Goal: Information Seeking & Learning: Learn about a topic

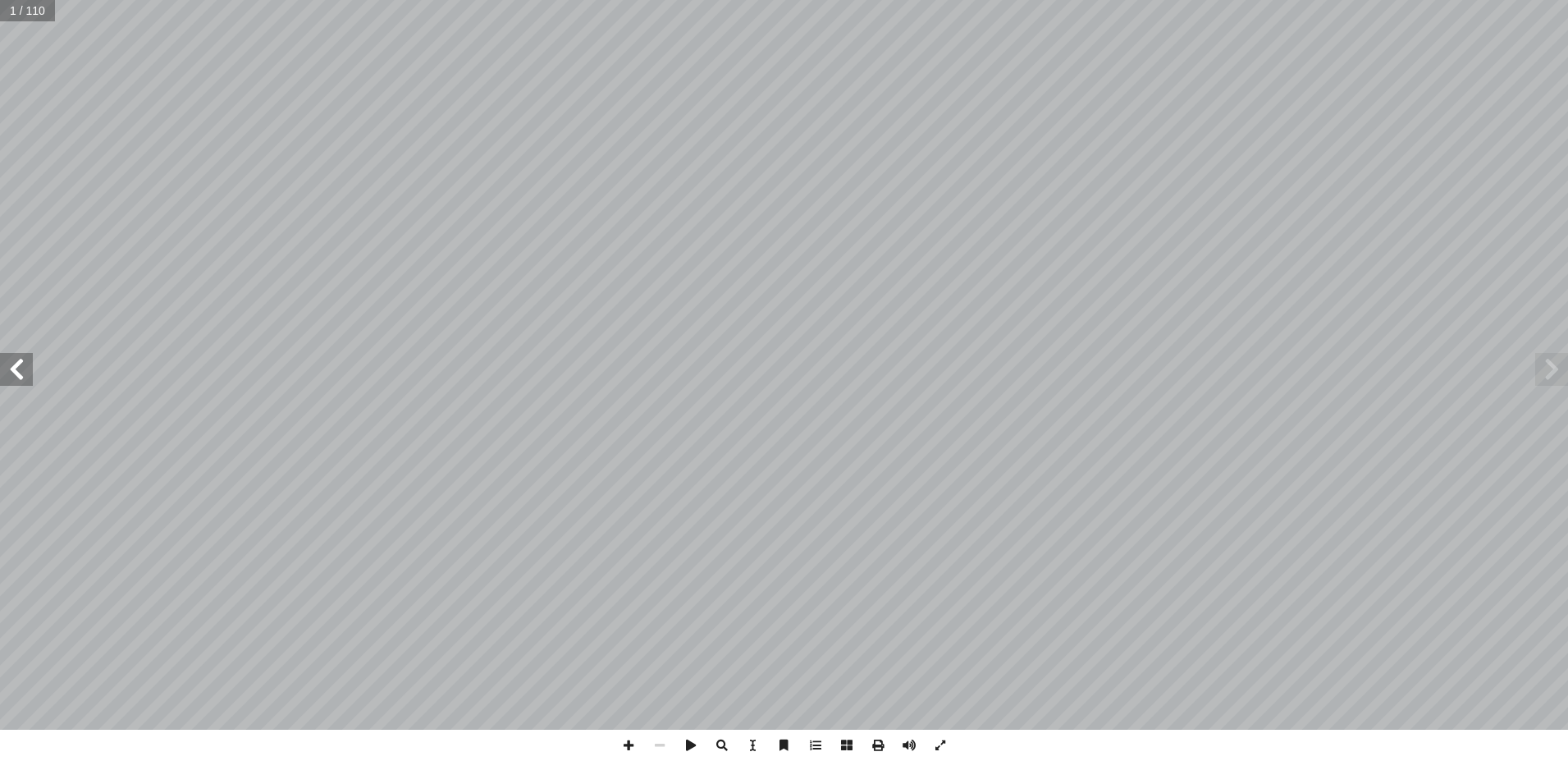
click at [18, 364] on span at bounding box center [16, 369] width 33 height 33
click at [18, 363] on span at bounding box center [16, 369] width 33 height 33
click at [21, 362] on span at bounding box center [16, 369] width 33 height 33
click at [17, 360] on span at bounding box center [16, 369] width 33 height 33
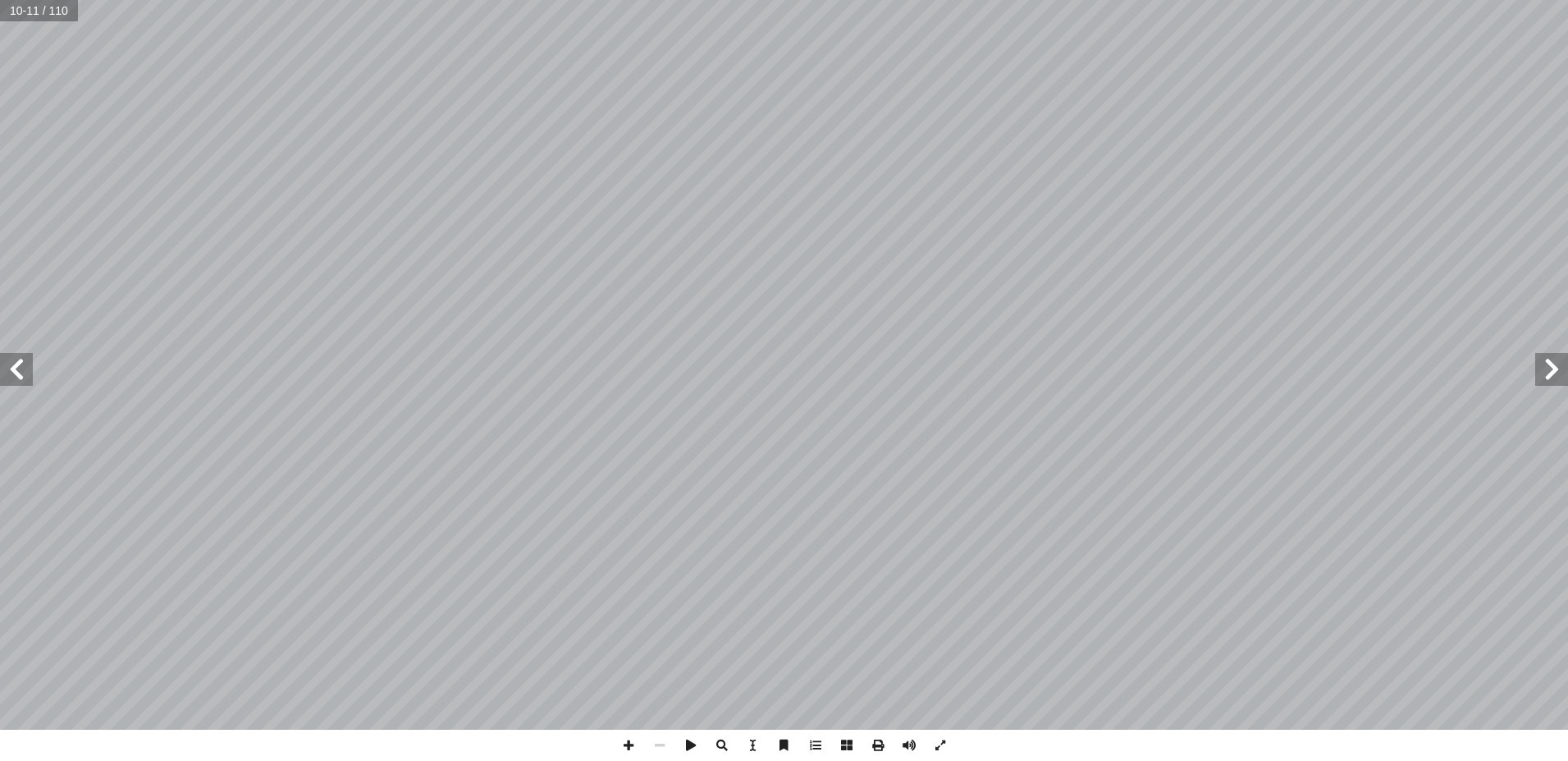
click at [17, 360] on span at bounding box center [16, 369] width 33 height 33
click at [13, 361] on span at bounding box center [16, 369] width 33 height 33
click at [1554, 366] on span at bounding box center [1551, 369] width 33 height 33
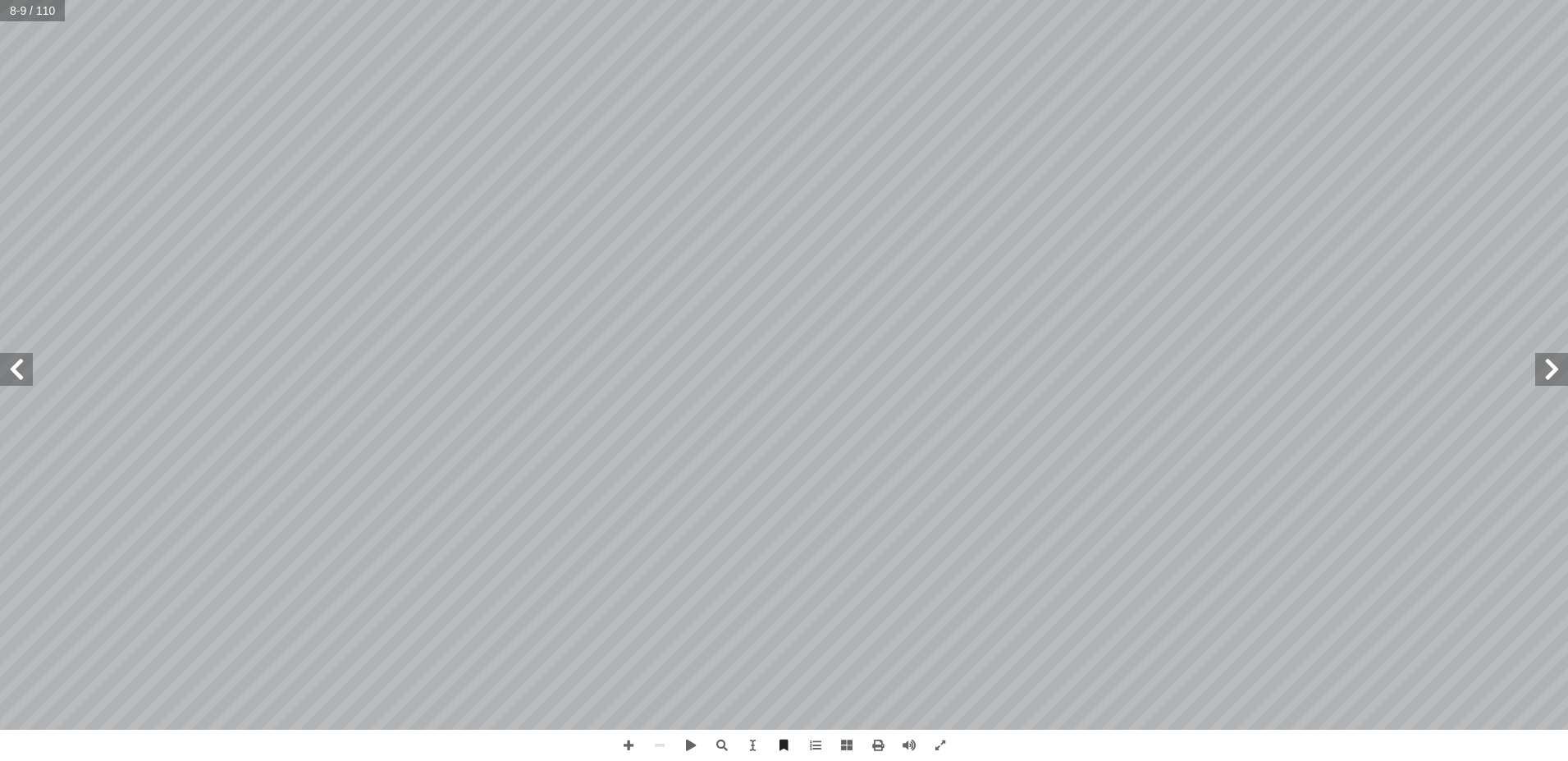
click at [20, 369] on span at bounding box center [16, 369] width 33 height 33
click at [1551, 364] on span at bounding box center [1551, 369] width 33 height 33
click at [19, 364] on span at bounding box center [16, 369] width 33 height 33
click at [16, 372] on span at bounding box center [16, 369] width 33 height 33
click at [1551, 363] on span at bounding box center [1551, 369] width 33 height 33
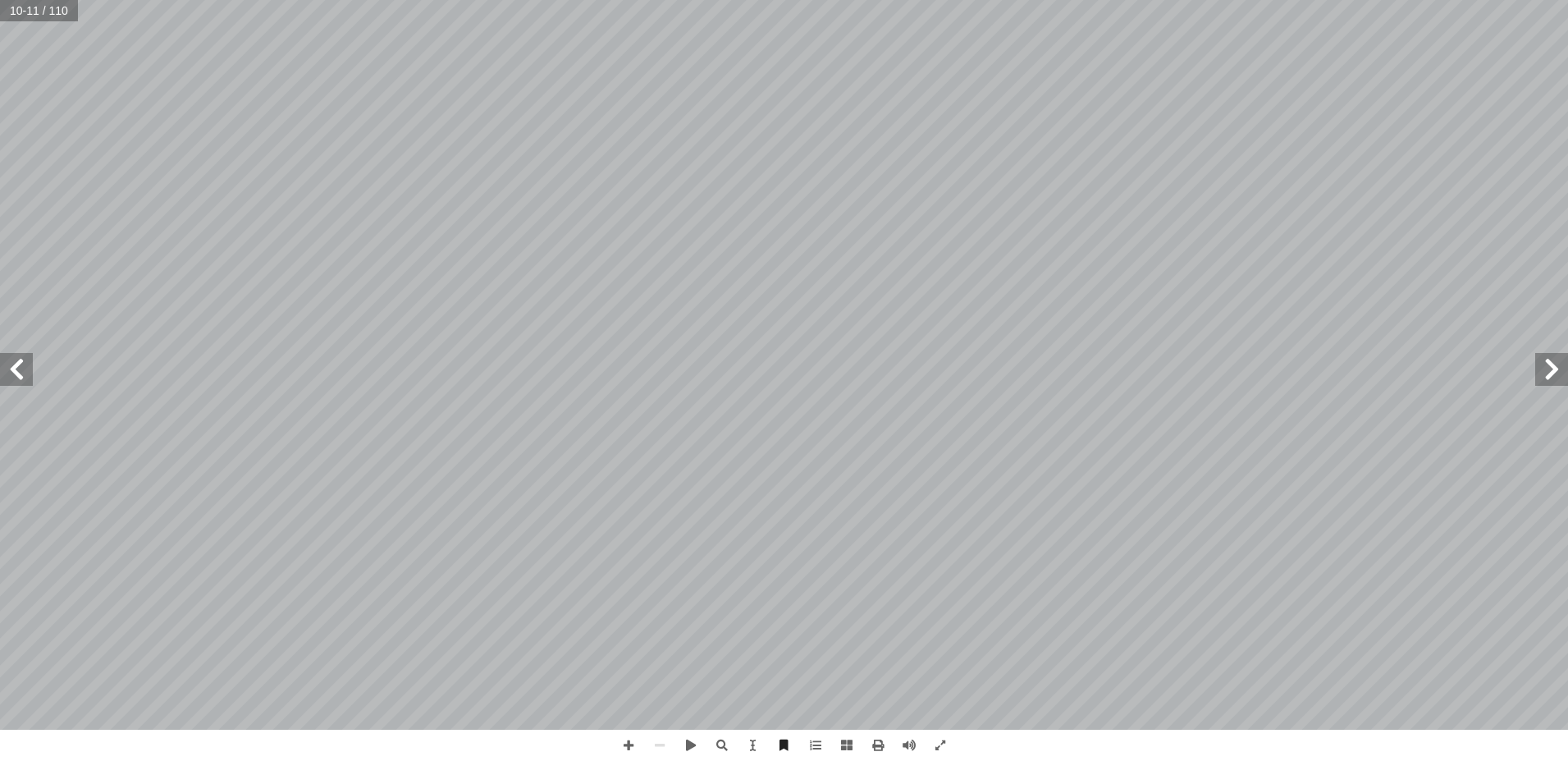
click at [17, 363] on span at bounding box center [16, 369] width 33 height 33
click at [15, 365] on span at bounding box center [16, 369] width 33 height 33
click at [21, 369] on span at bounding box center [16, 369] width 33 height 33
click at [1554, 374] on span at bounding box center [1551, 369] width 33 height 33
click at [21, 363] on span at bounding box center [16, 369] width 33 height 33
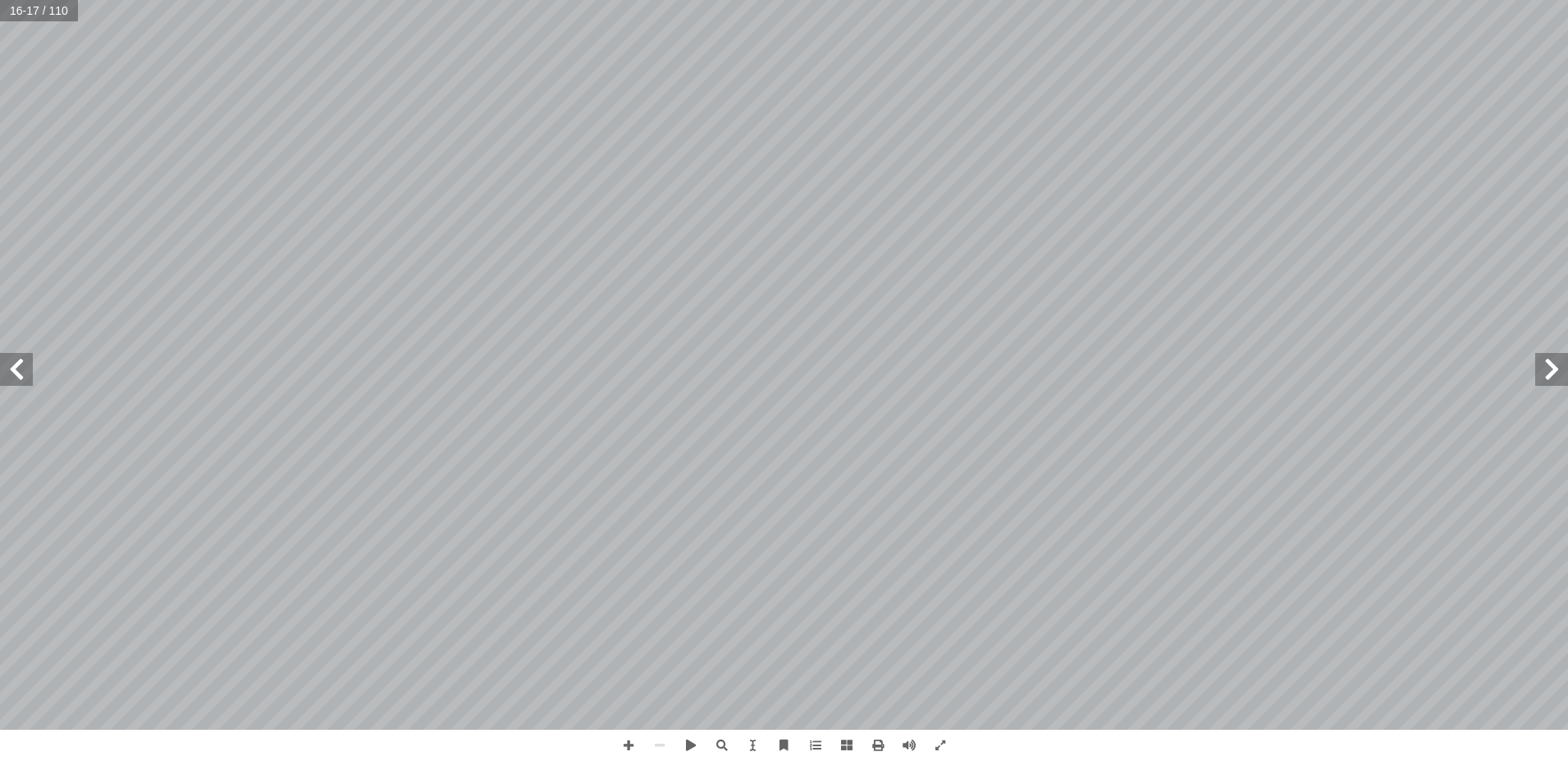
click at [20, 364] on span at bounding box center [16, 369] width 33 height 33
click at [1555, 366] on span at bounding box center [1551, 369] width 33 height 33
click at [1555, 372] on span at bounding box center [1551, 369] width 33 height 33
click at [26, 369] on span at bounding box center [16, 369] width 33 height 33
click at [23, 357] on span at bounding box center [16, 369] width 33 height 33
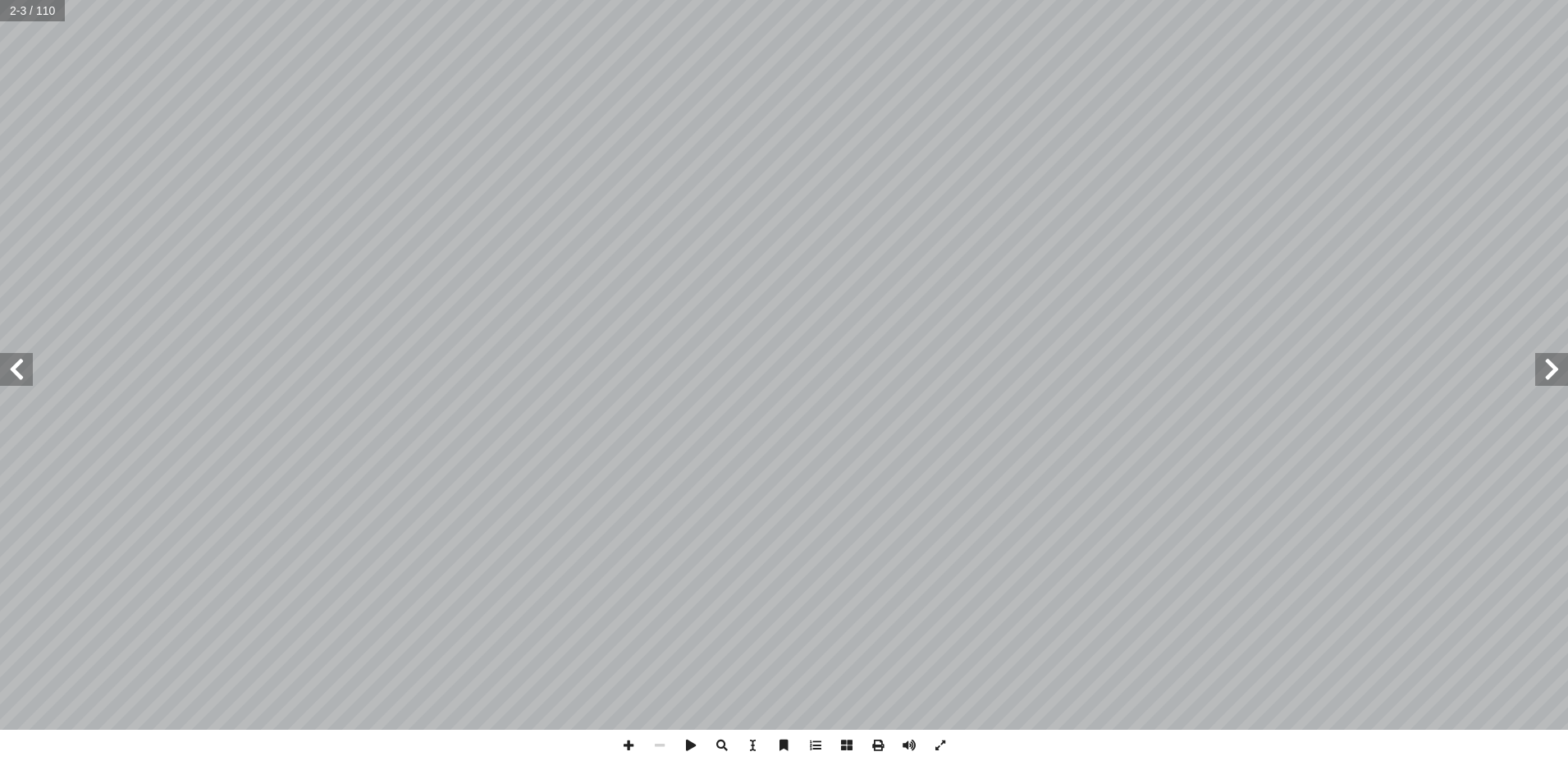
click at [23, 357] on span at bounding box center [16, 369] width 33 height 33
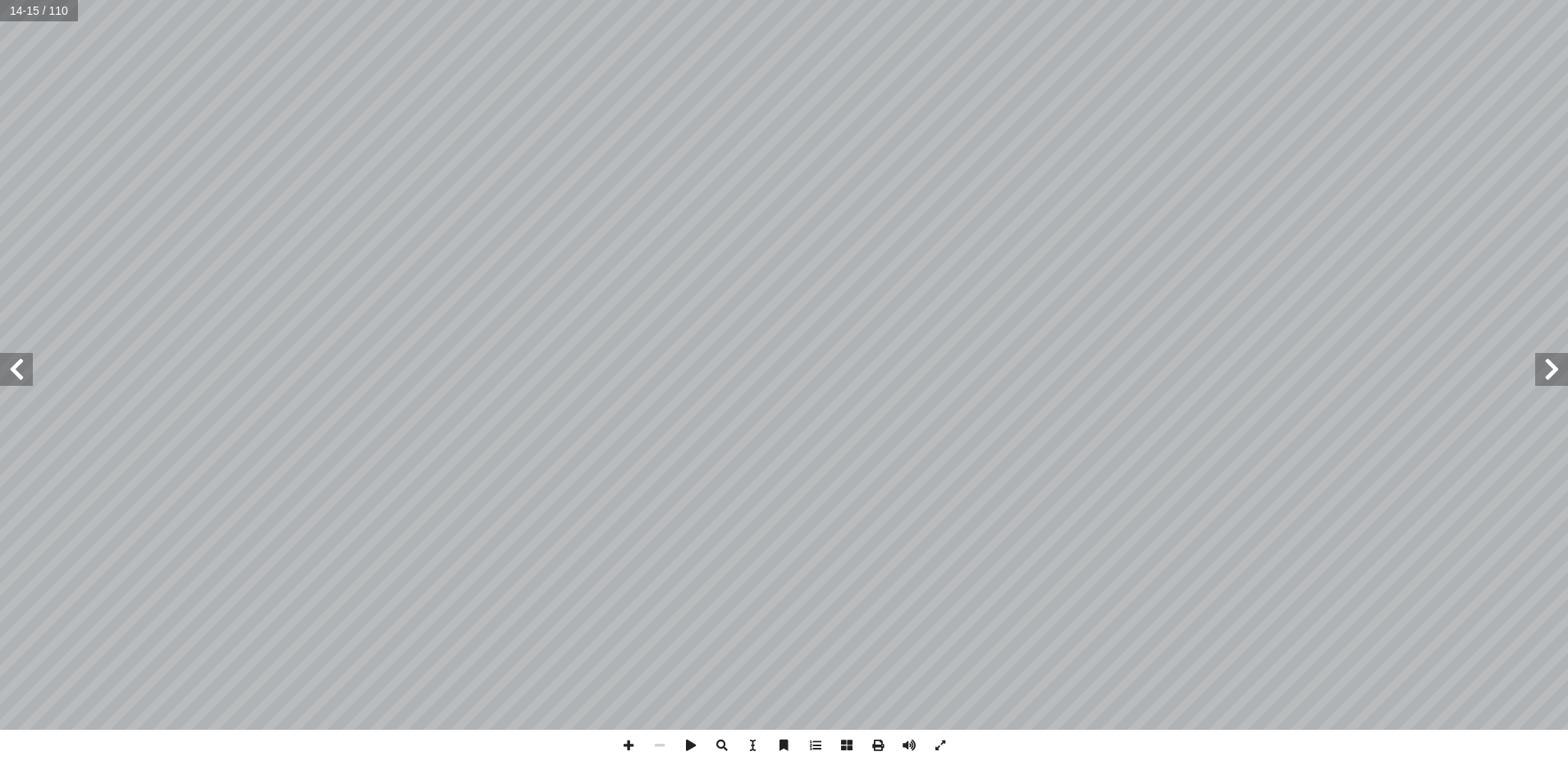
click at [23, 357] on span at bounding box center [16, 369] width 33 height 33
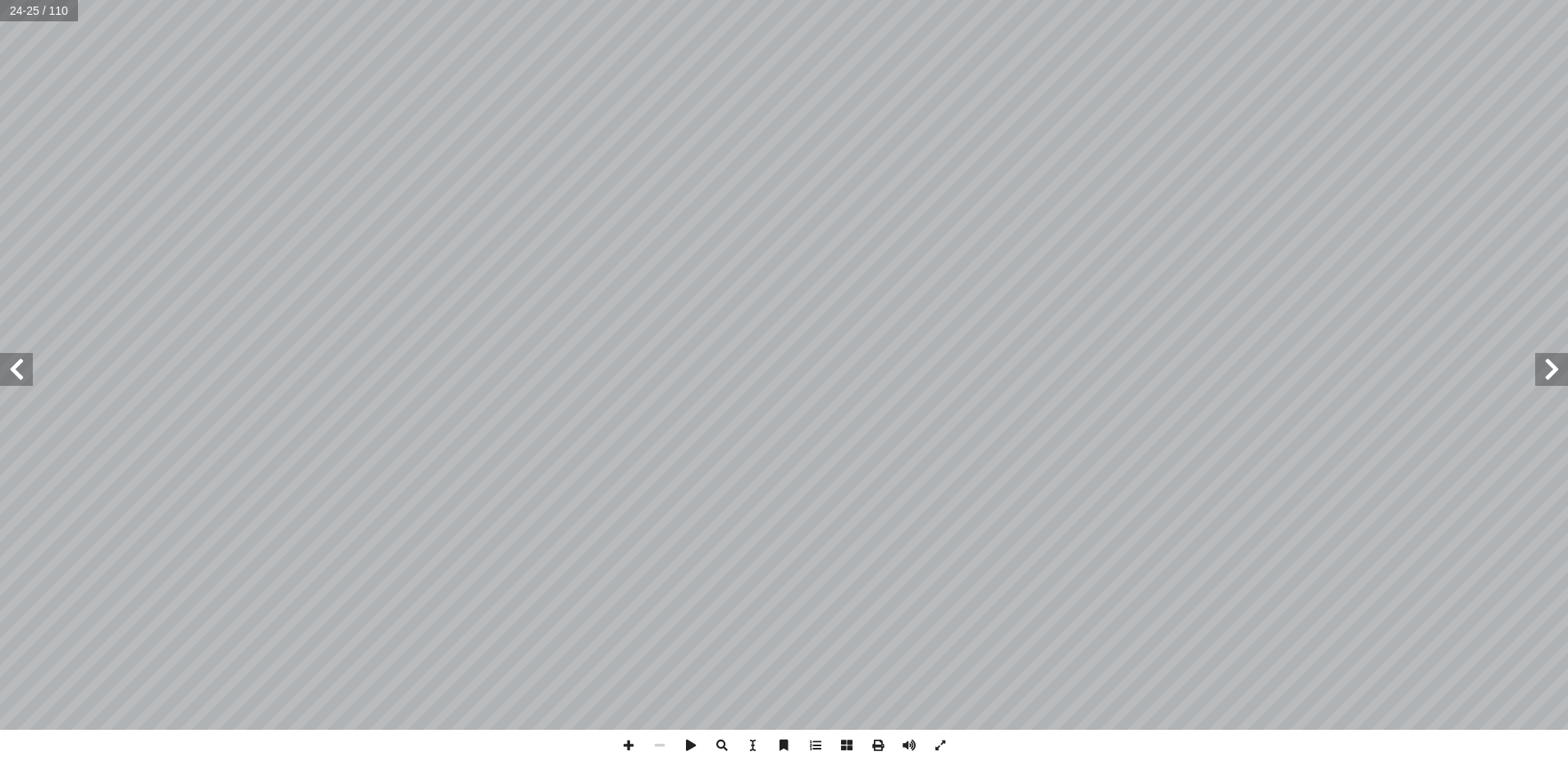
click at [23, 357] on span at bounding box center [16, 369] width 33 height 33
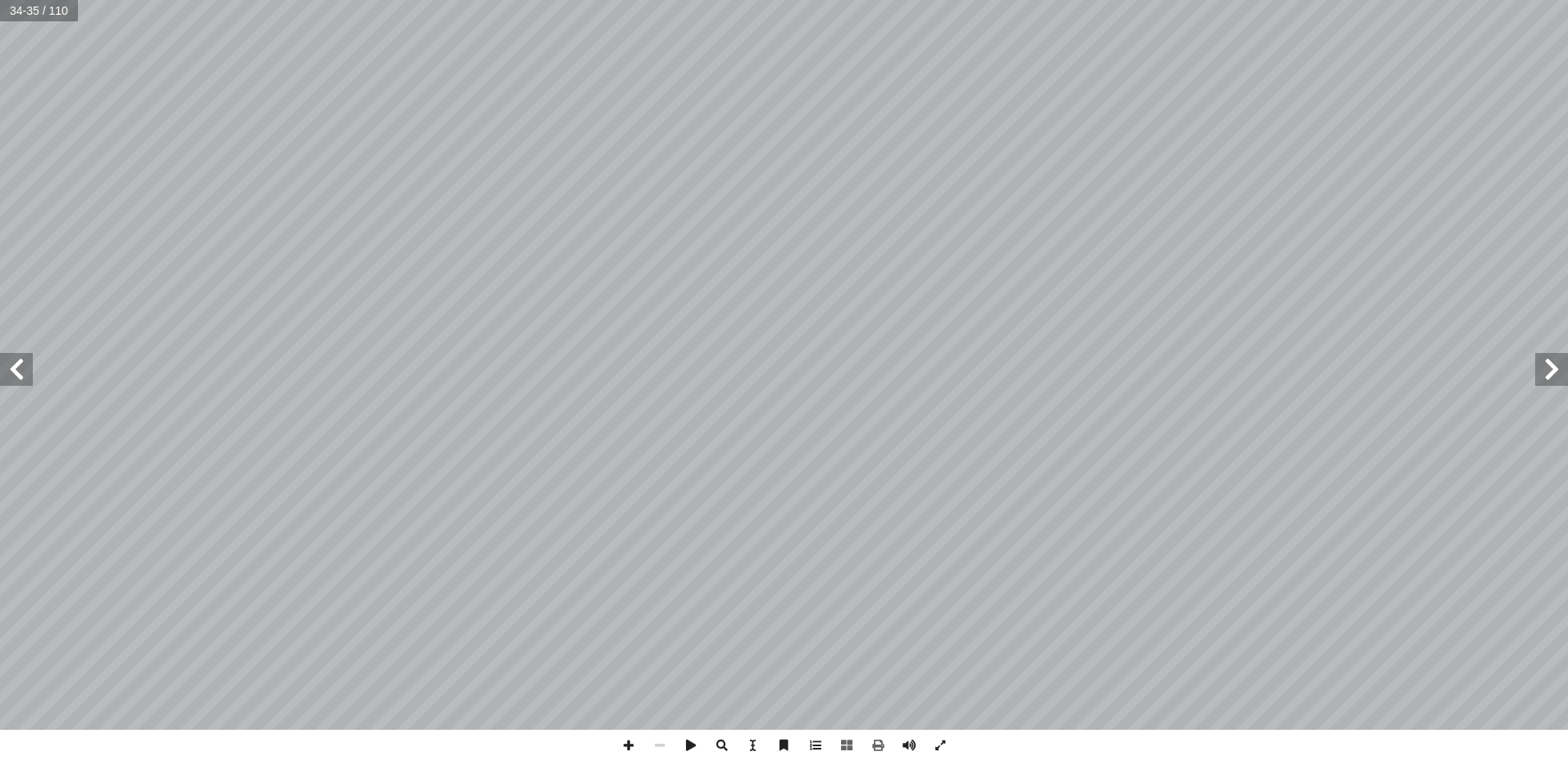
click at [1554, 365] on span at bounding box center [1551, 369] width 33 height 33
click at [1554, 364] on span at bounding box center [1551, 369] width 33 height 33
click at [1553, 364] on span at bounding box center [1551, 369] width 33 height 33
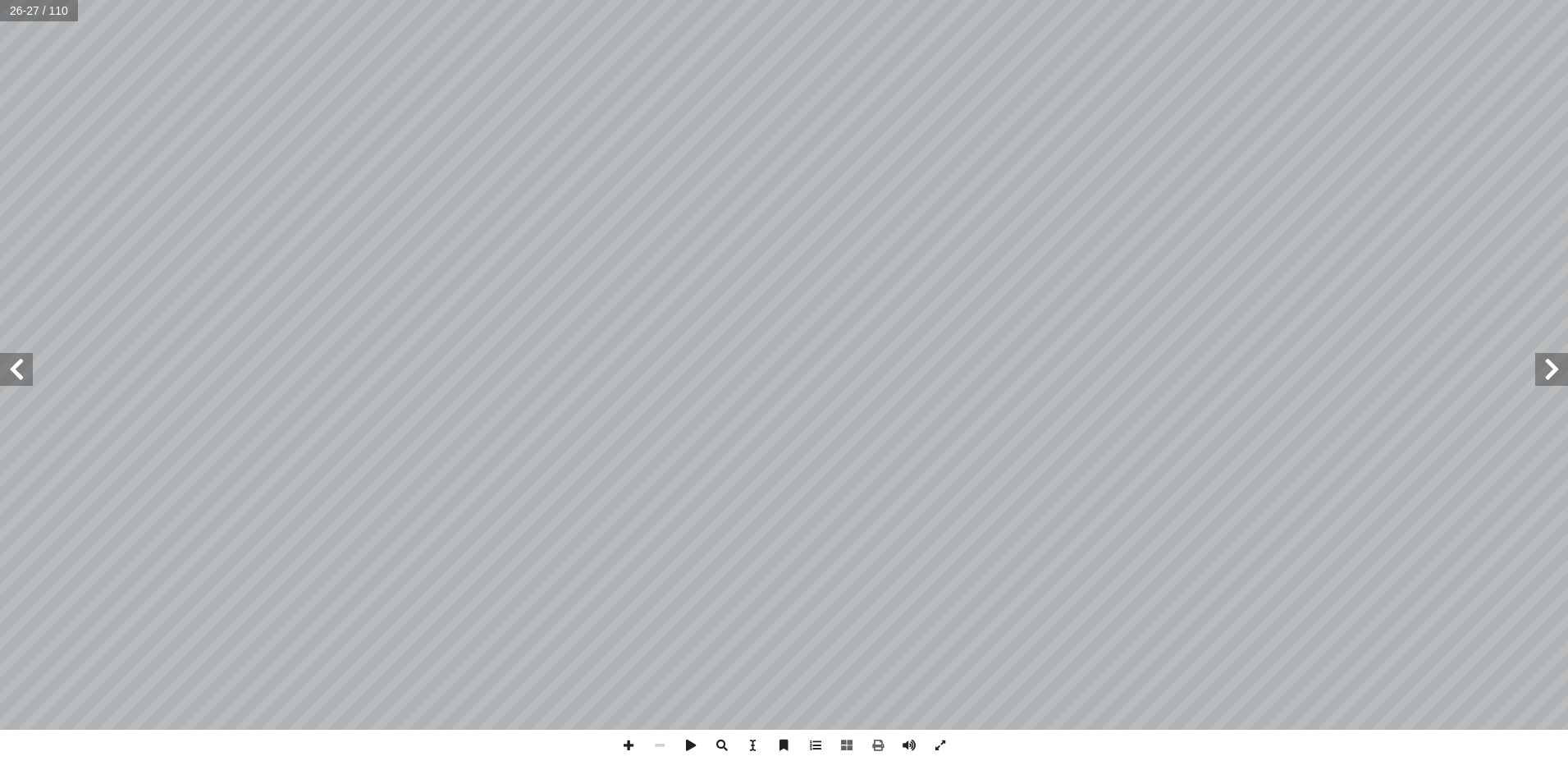
click at [1553, 364] on span at bounding box center [1551, 369] width 33 height 33
click at [1551, 364] on span at bounding box center [1551, 369] width 33 height 33
